Goal: Information Seeking & Learning: Learn about a topic

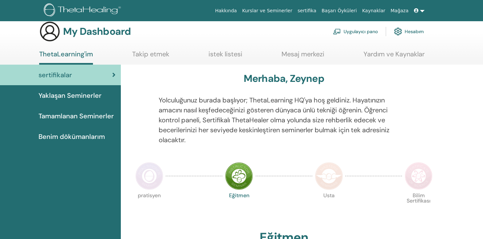
scroll to position [112, 0]
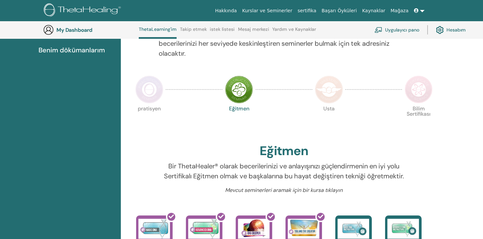
click at [160, 106] on p "pratisyen" at bounding box center [149, 120] width 28 height 28
click at [144, 96] on img at bounding box center [149, 90] width 28 height 28
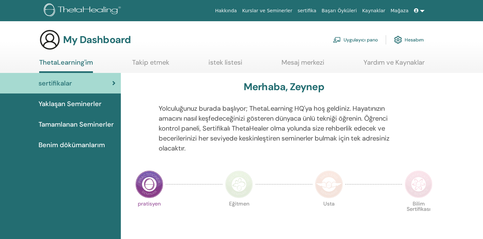
click at [335, 185] on img at bounding box center [329, 184] width 28 height 28
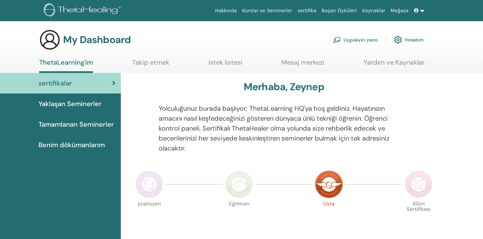
click at [234, 184] on img at bounding box center [239, 184] width 28 height 28
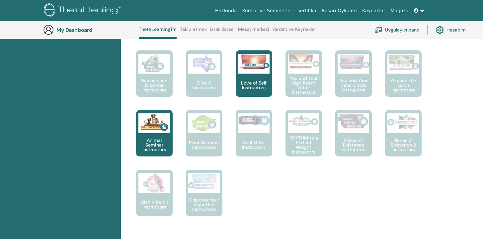
scroll to position [53, 0]
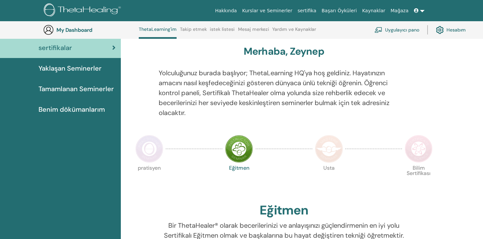
click at [418, 146] on img at bounding box center [418, 149] width 28 height 28
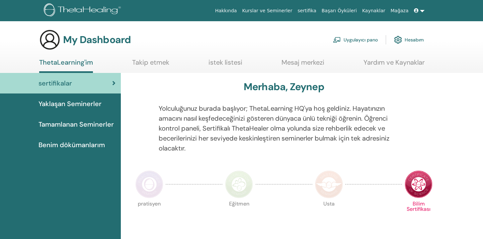
click at [90, 103] on span "Yaklaşan Seminerler" at bounding box center [69, 104] width 63 height 10
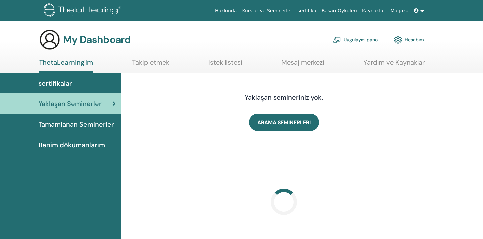
click at [92, 125] on span "Tamamlanan Seminerler" at bounding box center [75, 124] width 75 height 10
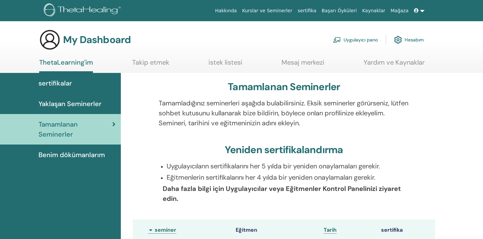
click at [85, 156] on span "Benim dökümanlarım" at bounding box center [71, 155] width 66 height 10
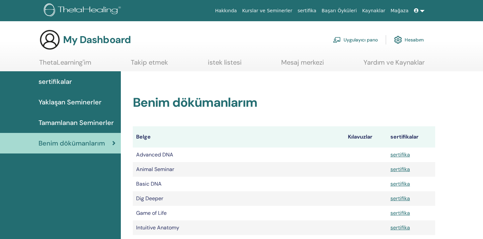
click at [133, 62] on link "Takip etmek" at bounding box center [149, 64] width 37 height 13
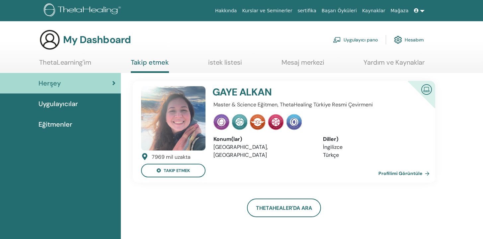
click at [211, 60] on link "istek listesi" at bounding box center [225, 64] width 34 height 13
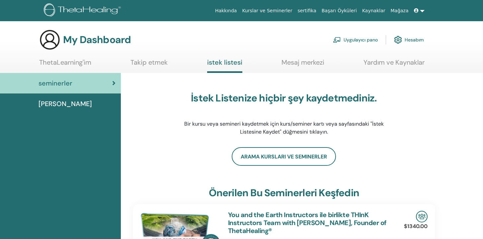
click at [300, 63] on link "Mesaj merkezi" at bounding box center [302, 64] width 43 height 13
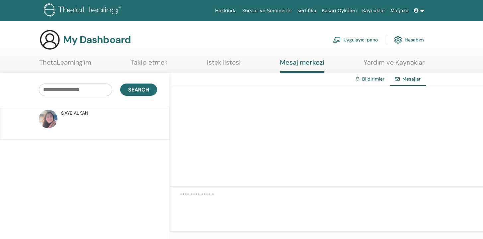
click at [378, 60] on link "Yardım ve Kaynaklar" at bounding box center [393, 64] width 61 height 13
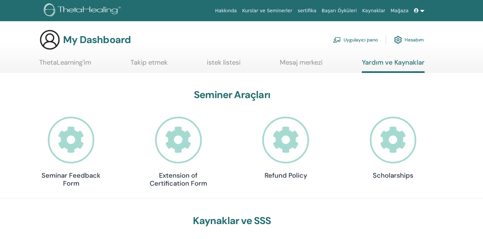
click at [209, 61] on link "istek listesi" at bounding box center [224, 64] width 34 height 13
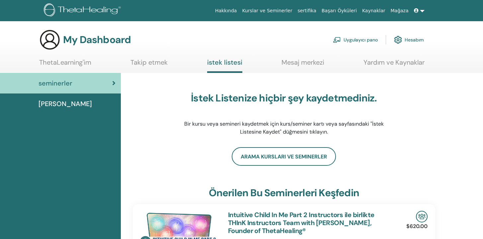
click at [73, 62] on link "ThetaLearning'im" at bounding box center [65, 64] width 52 height 13
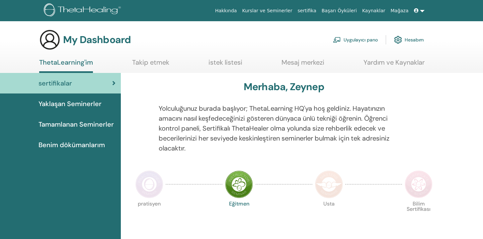
click at [94, 124] on span "Tamamlanan Seminerler" at bounding box center [75, 124] width 75 height 10
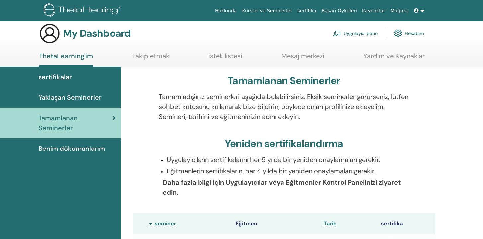
scroll to position [16, 0]
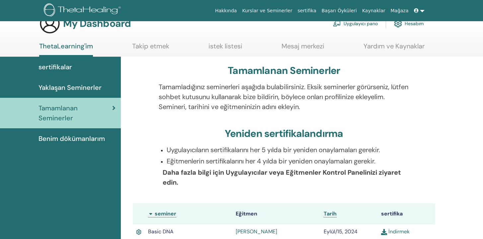
click at [67, 66] on span "sertifikalar" at bounding box center [54, 67] width 33 height 10
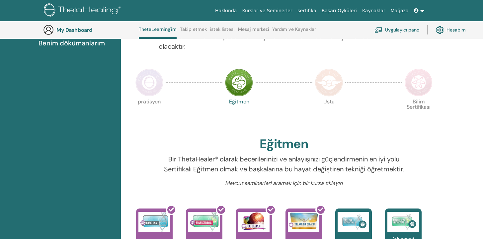
scroll to position [119, 0]
click at [322, 81] on img at bounding box center [329, 83] width 28 height 28
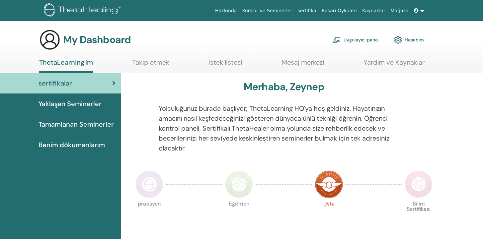
click at [411, 182] on img at bounding box center [418, 184] width 28 height 28
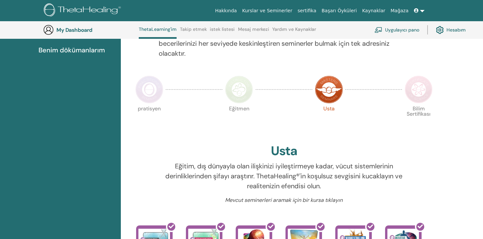
scroll to position [401, 0]
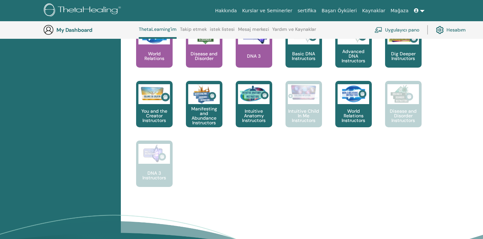
scroll to position [376, 0]
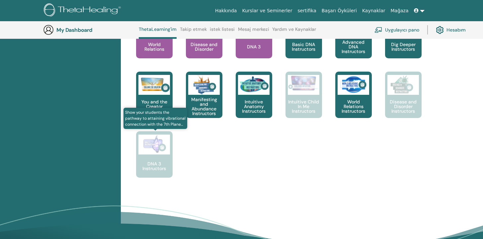
click at [151, 156] on div "DNA 3 Instructors" at bounding box center [154, 154] width 36 height 46
